Goal: Information Seeking & Learning: Learn about a topic

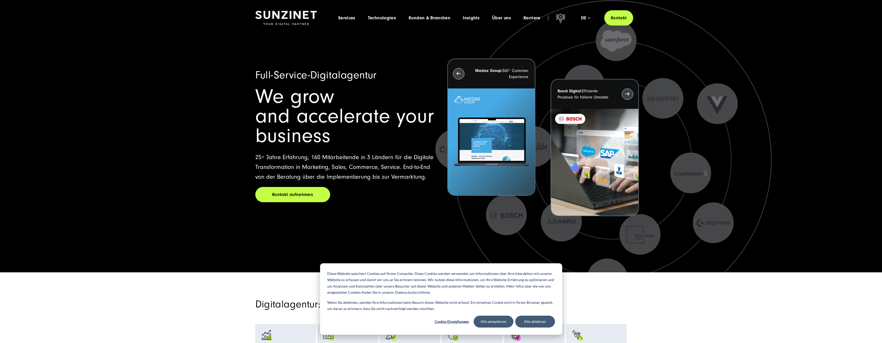
click at [337, 95] on h2 "We grow and accelerate your business" at bounding box center [345, 116] width 180 height 59
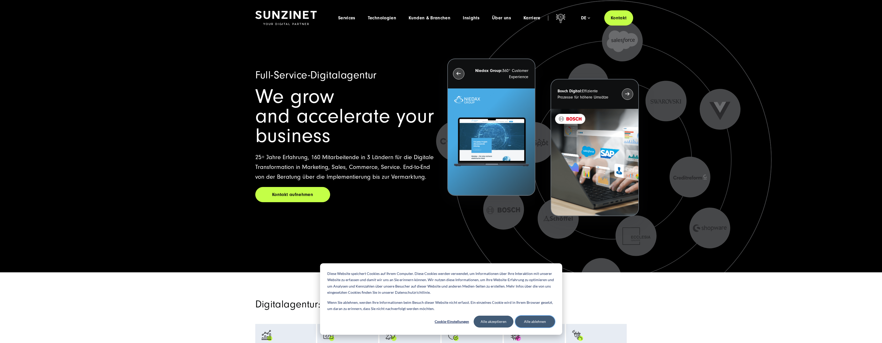
click at [536, 321] on button "Alle ablehnen" at bounding box center [535, 322] width 40 height 12
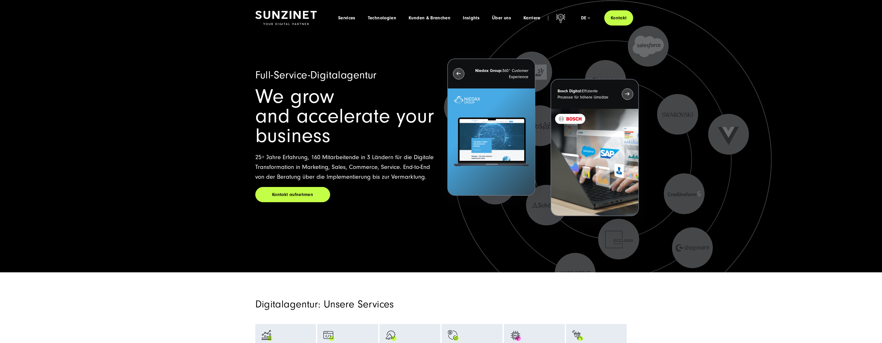
drag, startPoint x: 424, startPoint y: 177, endPoint x: 303, endPoint y: 164, distance: 122.6
click at [314, 168] on p "25+ Jahre Erfahrung, 160 Mitarbeitende in 3 Ländern für die Digitale Transforma…" at bounding box center [345, 167] width 180 height 29
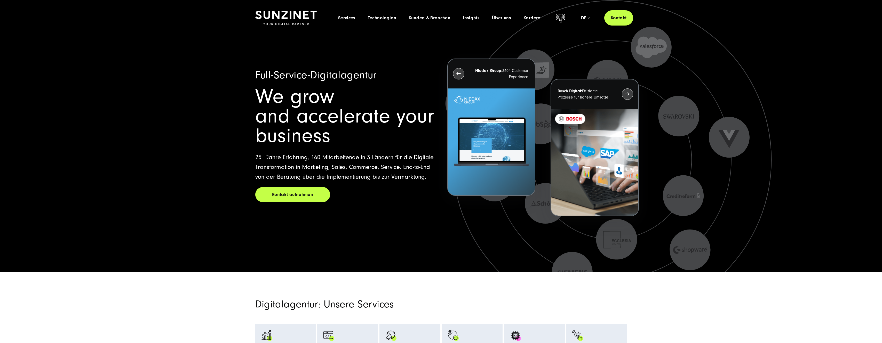
click at [278, 155] on p "25+ Jahre Erfahrung, 160 Mitarbeitende in 3 Ländern für die Digitale Transforma…" at bounding box center [345, 167] width 180 height 29
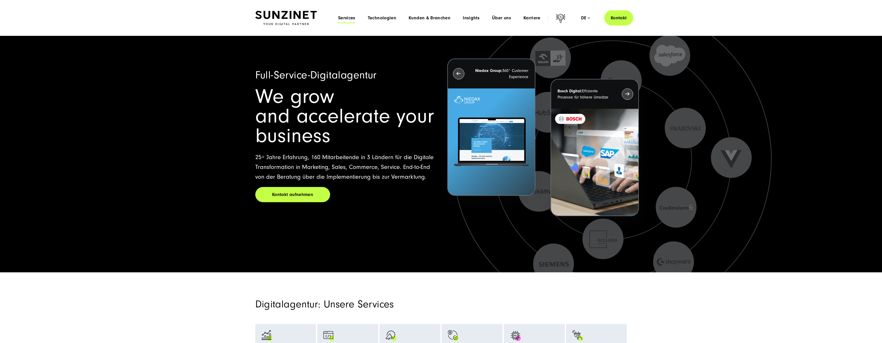
click at [349, 17] on span "Services" at bounding box center [346, 17] width 17 height 5
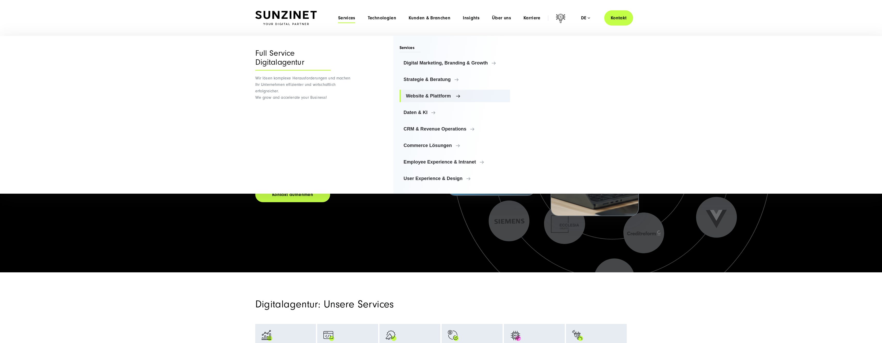
click at [442, 97] on span "Website & Plattform" at bounding box center [456, 95] width 100 height 5
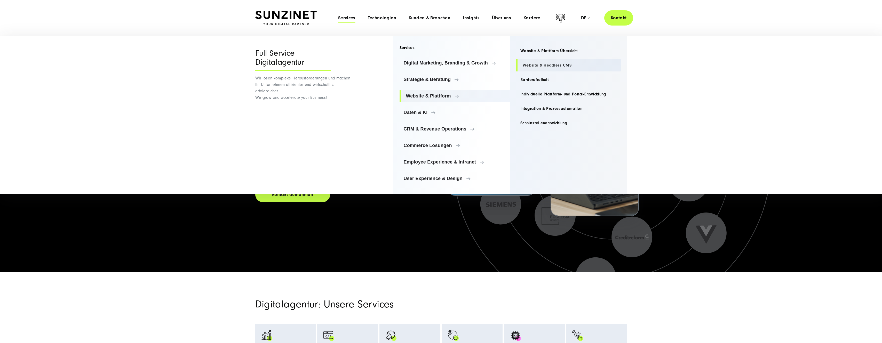
click at [551, 64] on link "Website & Headless CMS" at bounding box center [568, 65] width 105 height 12
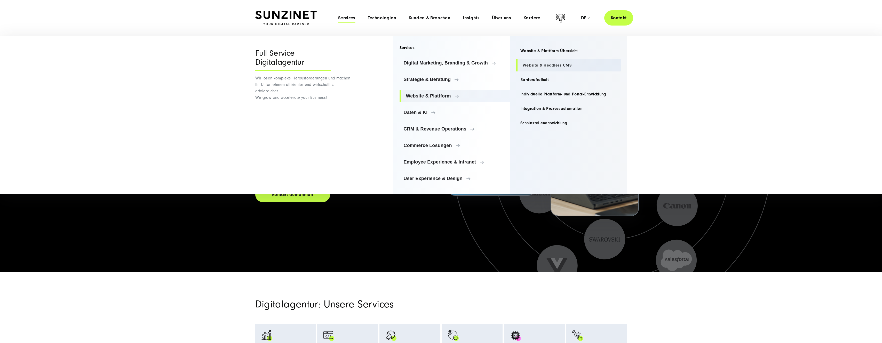
click at [565, 66] on link "Website & Headless CMS" at bounding box center [568, 65] width 105 height 12
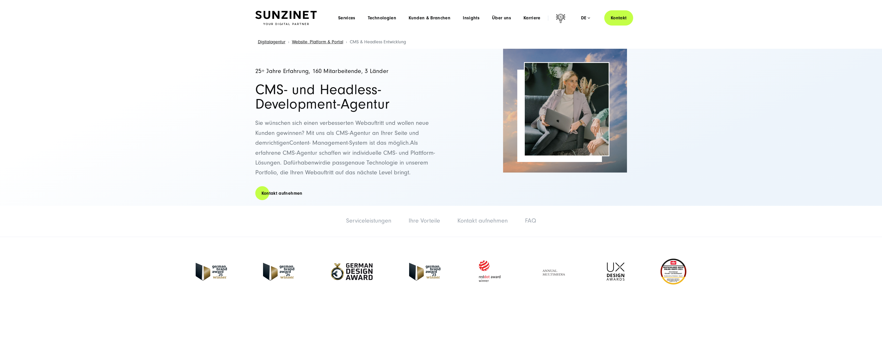
drag, startPoint x: 258, startPoint y: 123, endPoint x: 416, endPoint y: 171, distance: 165.5
click at [416, 171] on p "Sie wünschen sich einen verbesserten Webauftritt und wollen neue Kunden gewinne…" at bounding box center [345, 147] width 181 height 59
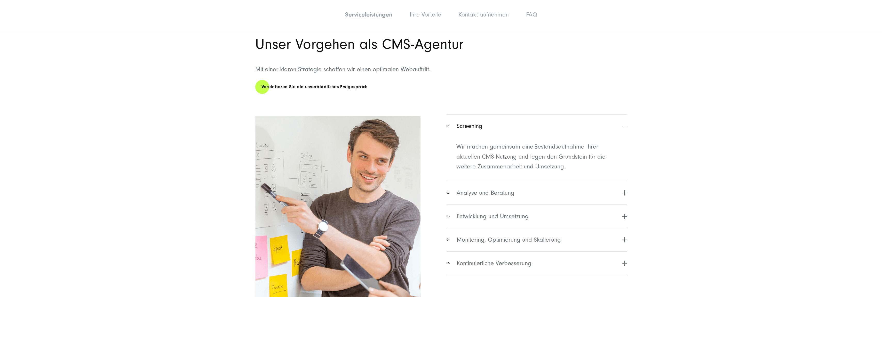
scroll to position [981, 0]
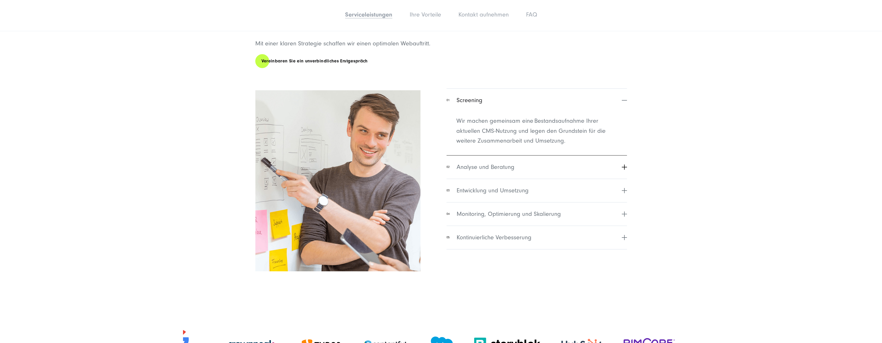
click at [626, 177] on button "02 Analyse und Beratung" at bounding box center [537, 166] width 180 height 23
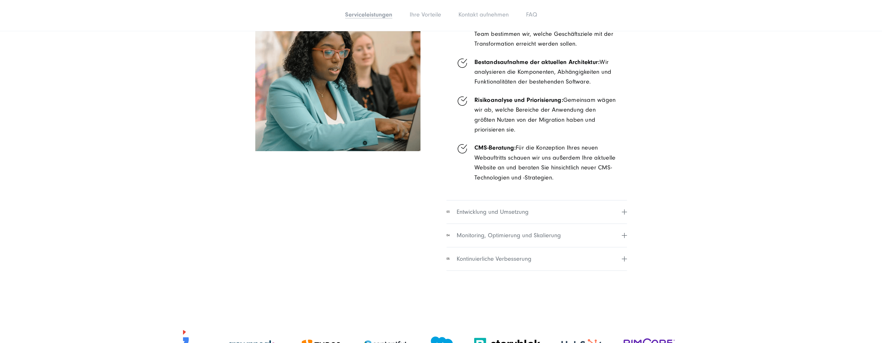
scroll to position [1110, 0]
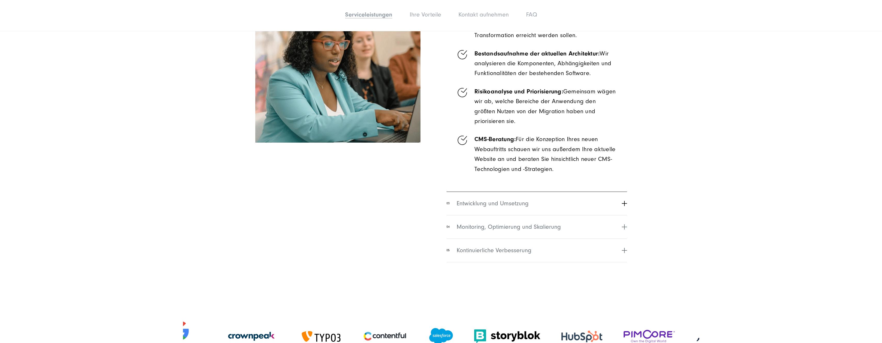
click at [623, 214] on button "03 Entwicklung und Umsetzung" at bounding box center [537, 203] width 180 height 23
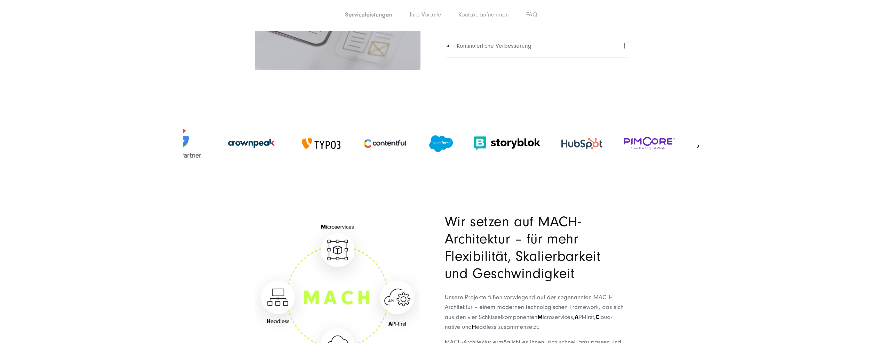
scroll to position [1185, 0]
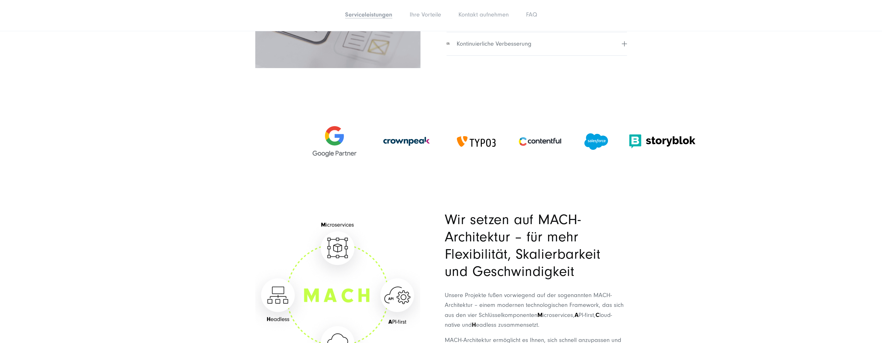
drag, startPoint x: 249, startPoint y: 150, endPoint x: 404, endPoint y: 159, distance: 155.4
click at [404, 159] on img at bounding box center [407, 142] width 58 height 58
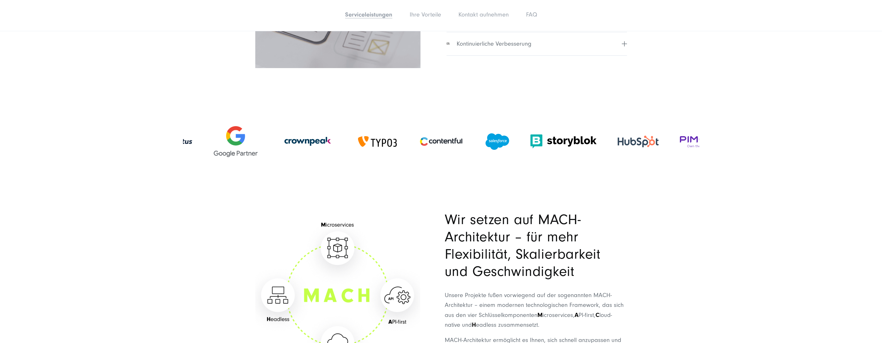
click at [315, 149] on img at bounding box center [308, 142] width 58 height 58
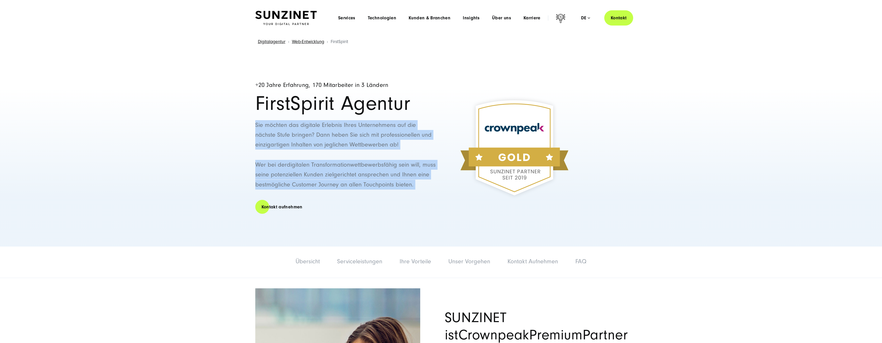
drag, startPoint x: 257, startPoint y: 125, endPoint x: 428, endPoint y: 183, distance: 180.9
click at [428, 183] on div "+20 Jahre Erfahrung, 170 Mitarbeiter in 3 Ländern FirstSpirit Agentur Sie möcht…" at bounding box center [346, 148] width 182 height 154
drag, startPoint x: 428, startPoint y: 183, endPoint x: 425, endPoint y: 185, distance: 3.3
click at [425, 185] on p "Wer bei der  digitalen Transformation  wettbewerbsfähig sein will, muss seine p…" at bounding box center [346, 175] width 182 height 30
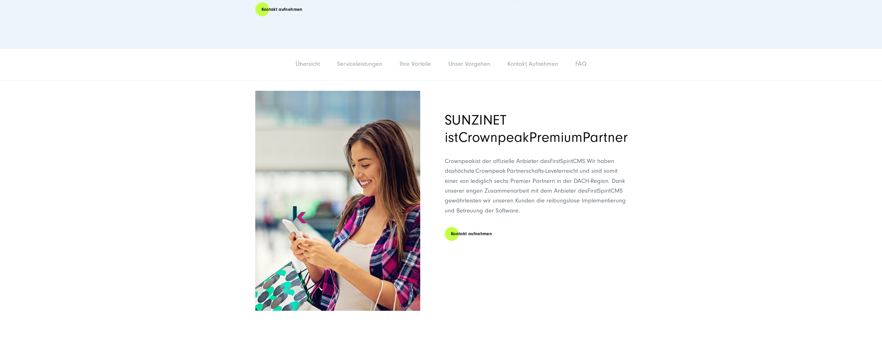
scroll to position [207, 0]
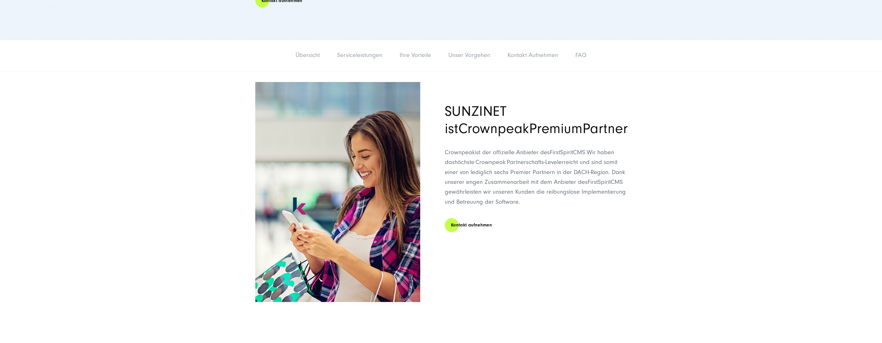
drag, startPoint x: 446, startPoint y: 110, endPoint x: 547, endPoint y: 124, distance: 101.6
click at [547, 124] on span "SUNZINET ist Crownpeak Premium Partner" at bounding box center [536, 120] width 183 height 34
drag, startPoint x: 547, startPoint y: 124, endPoint x: 559, endPoint y: 133, distance: 14.7
click at [559, 133] on h2 "SUNZINET ist Crownpeak Premium Partner" at bounding box center [536, 120] width 182 height 35
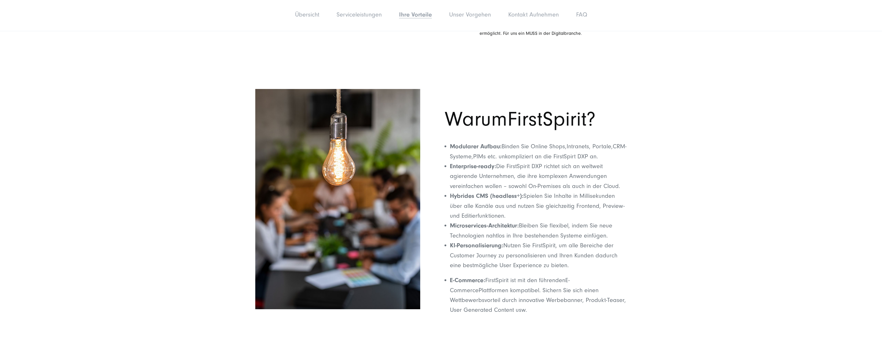
scroll to position [981, 0]
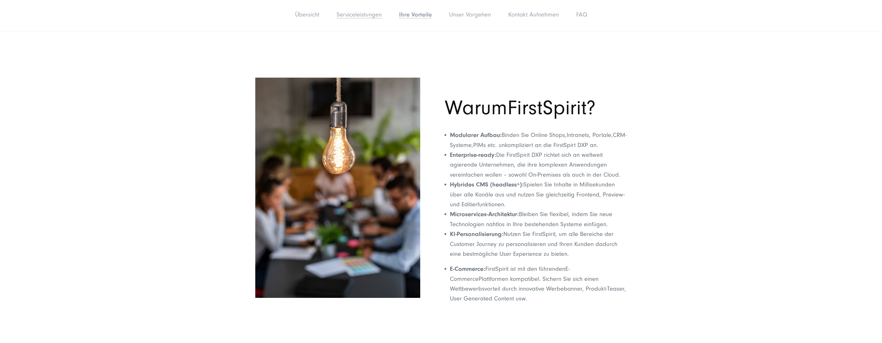
click at [364, 17] on link "Serviceleistungen" at bounding box center [359, 14] width 45 height 7
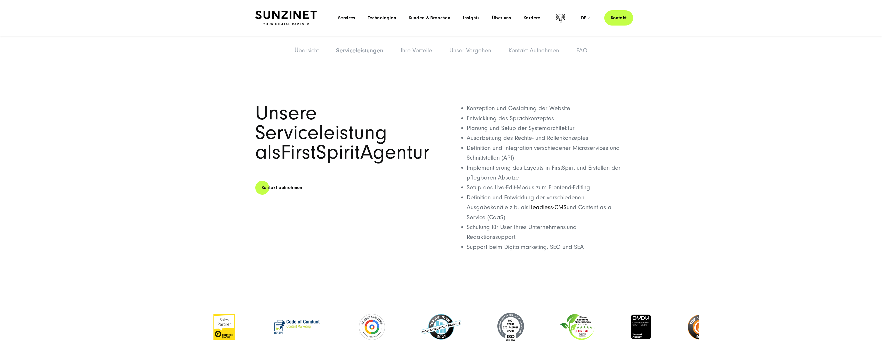
scroll to position [452, 0]
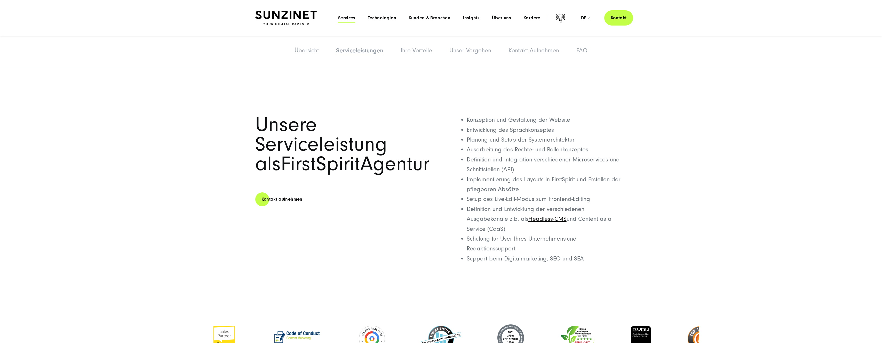
click at [350, 17] on span "Services" at bounding box center [346, 17] width 17 height 5
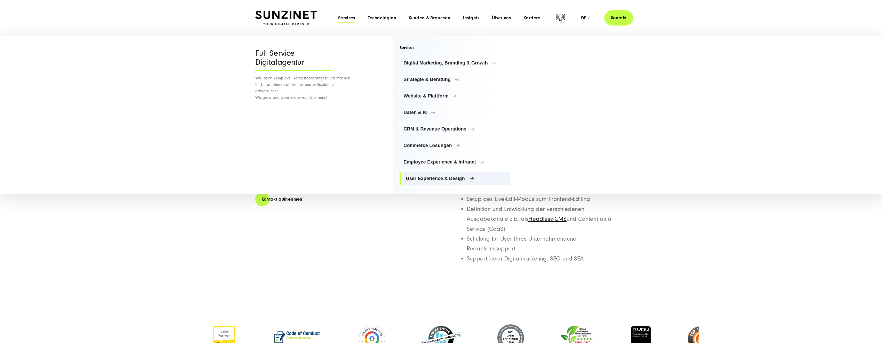
click at [442, 179] on span "User Experience & Design" at bounding box center [456, 178] width 100 height 5
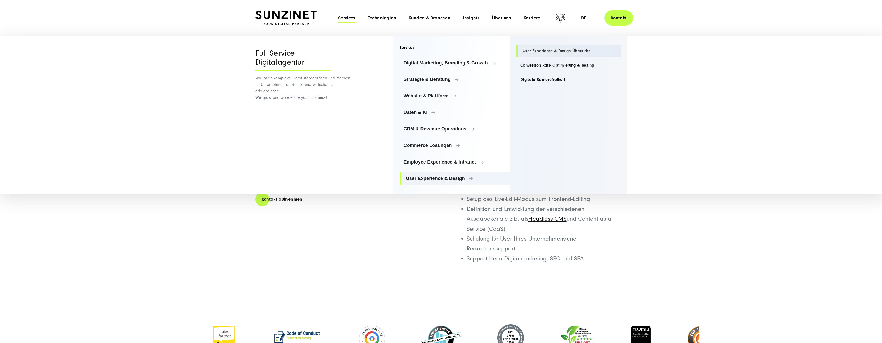
click at [562, 50] on link "User Experience & Design Übersicht" at bounding box center [568, 51] width 105 height 12
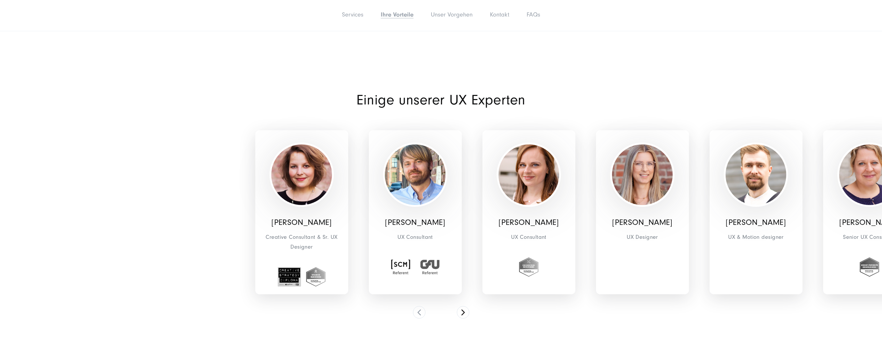
scroll to position [1342, 0]
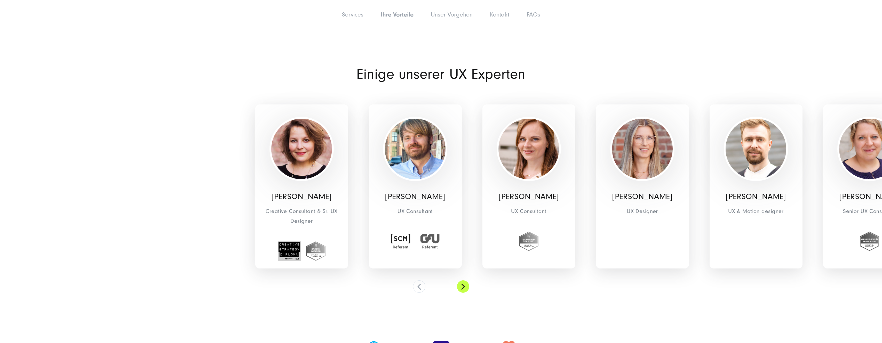
click at [461, 288] on button at bounding box center [463, 287] width 12 height 12
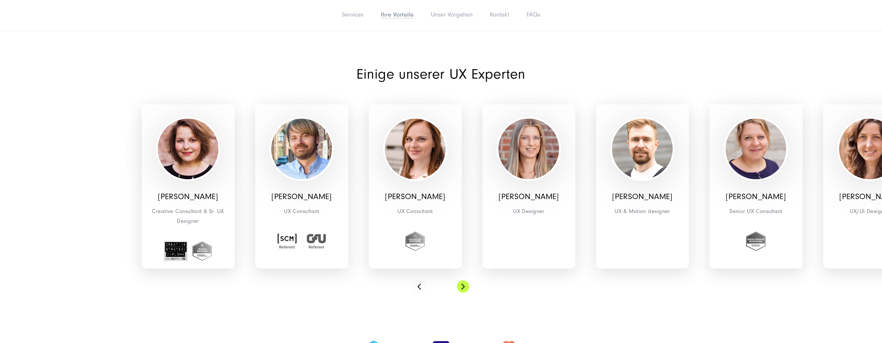
click at [461, 288] on button at bounding box center [463, 287] width 12 height 12
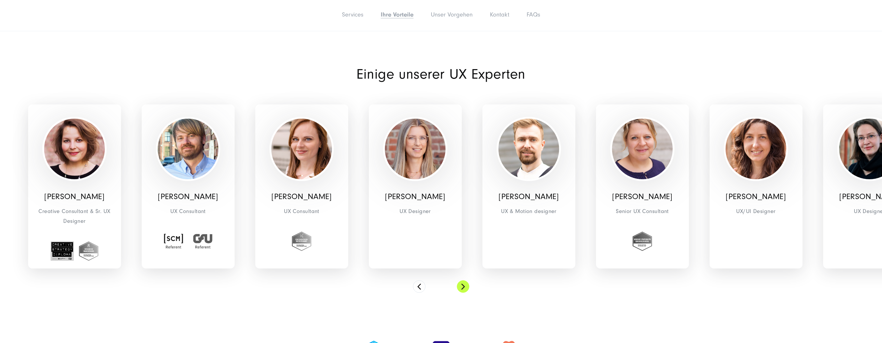
click at [461, 288] on button at bounding box center [463, 287] width 12 height 12
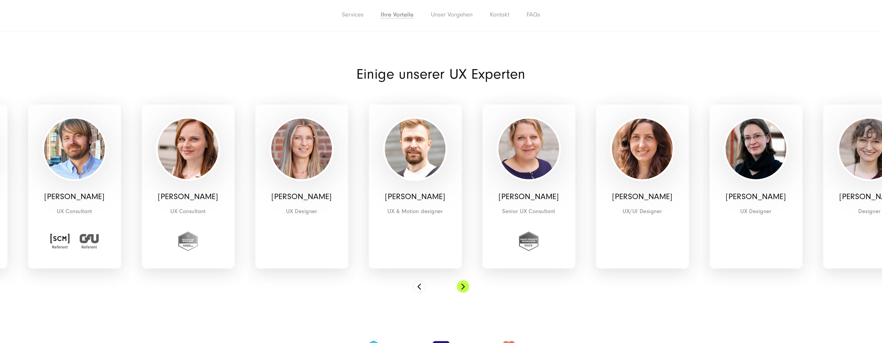
click at [461, 288] on button at bounding box center [463, 287] width 12 height 12
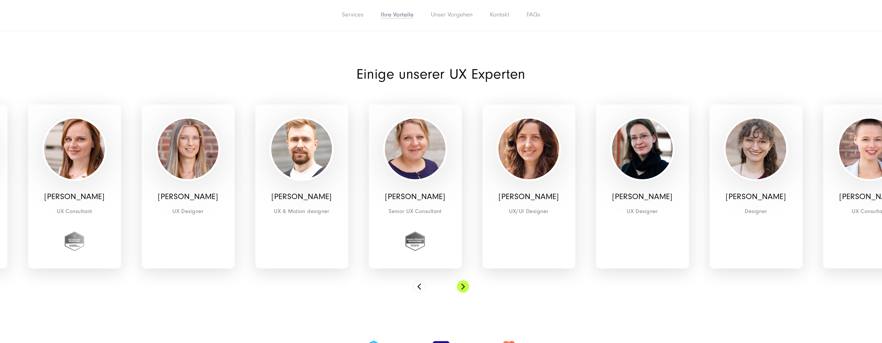
click at [461, 288] on button at bounding box center [463, 287] width 12 height 12
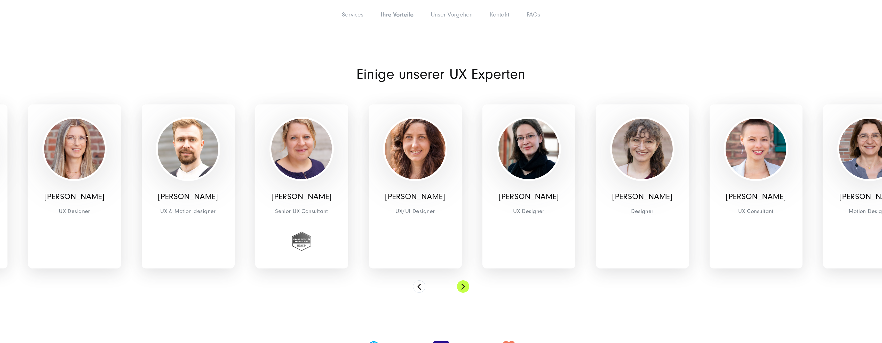
click at [461, 288] on button at bounding box center [463, 287] width 12 height 12
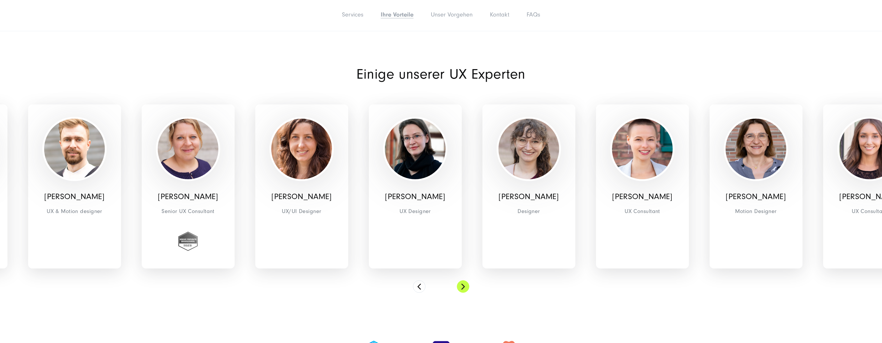
click at [461, 288] on button at bounding box center [463, 287] width 12 height 12
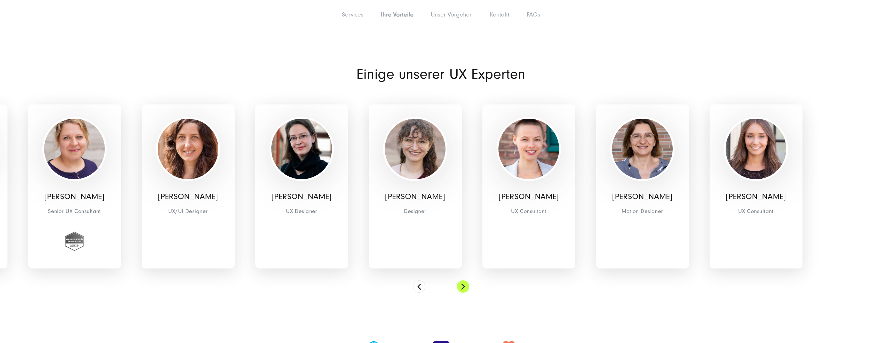
click at [461, 288] on button at bounding box center [463, 287] width 12 height 12
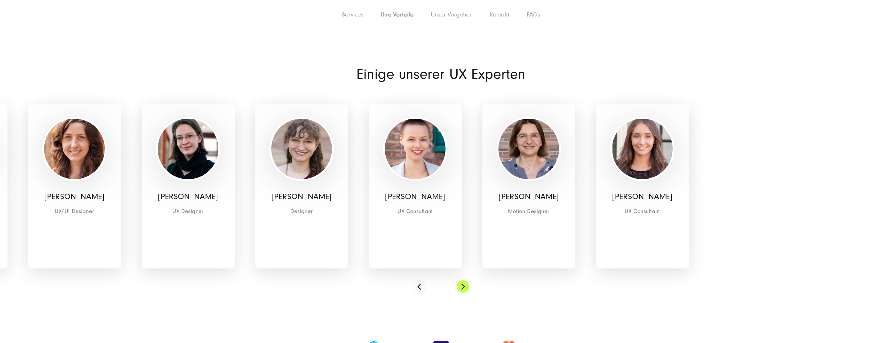
click at [461, 288] on button at bounding box center [463, 287] width 12 height 12
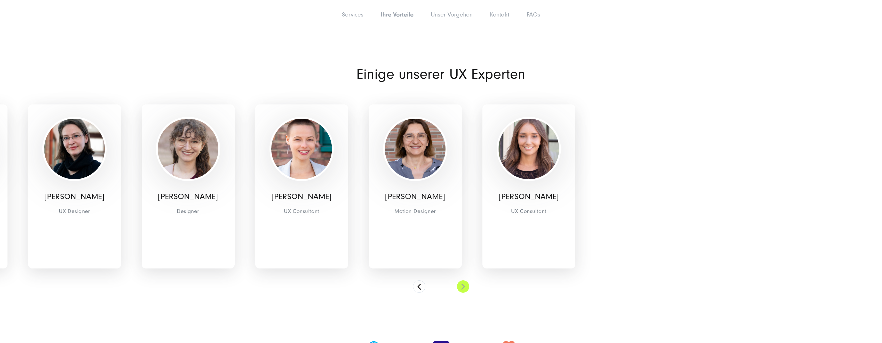
click at [461, 288] on button at bounding box center [463, 287] width 12 height 12
